Goal: Task Accomplishment & Management: Complete application form

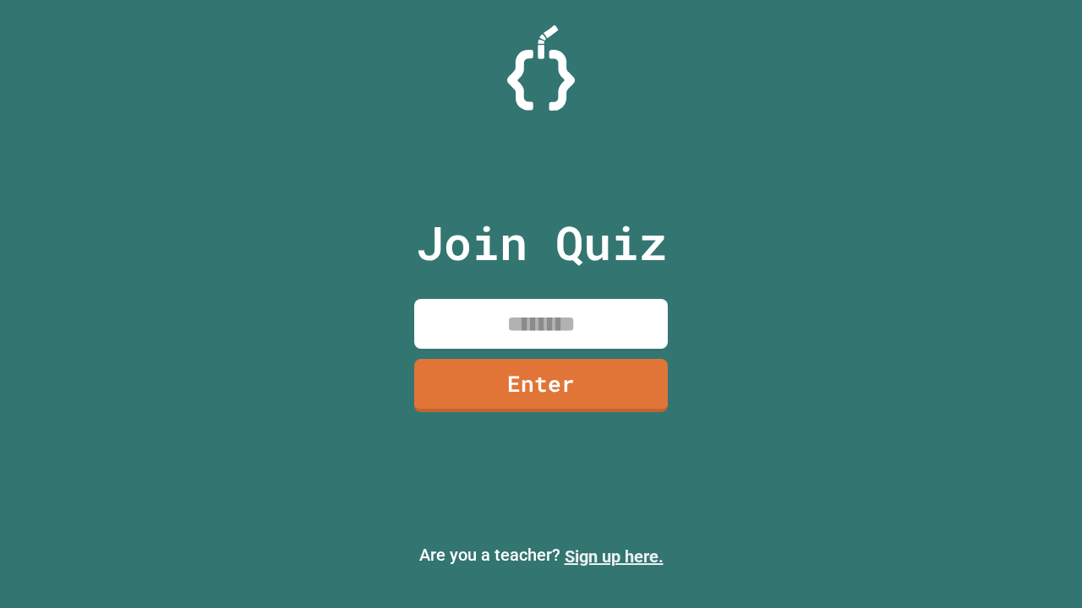
click at [614, 557] on link "Sign up here." at bounding box center [614, 557] width 99 height 20
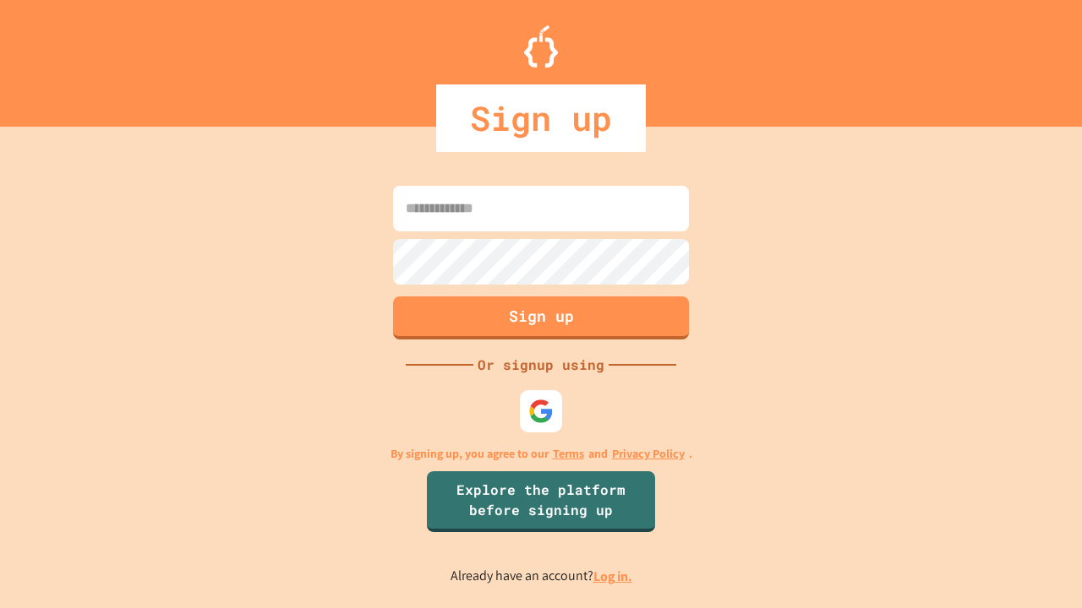
click at [614, 576] on link "Log in." at bounding box center [612, 577] width 39 height 18
